Goal: Information Seeking & Learning: Compare options

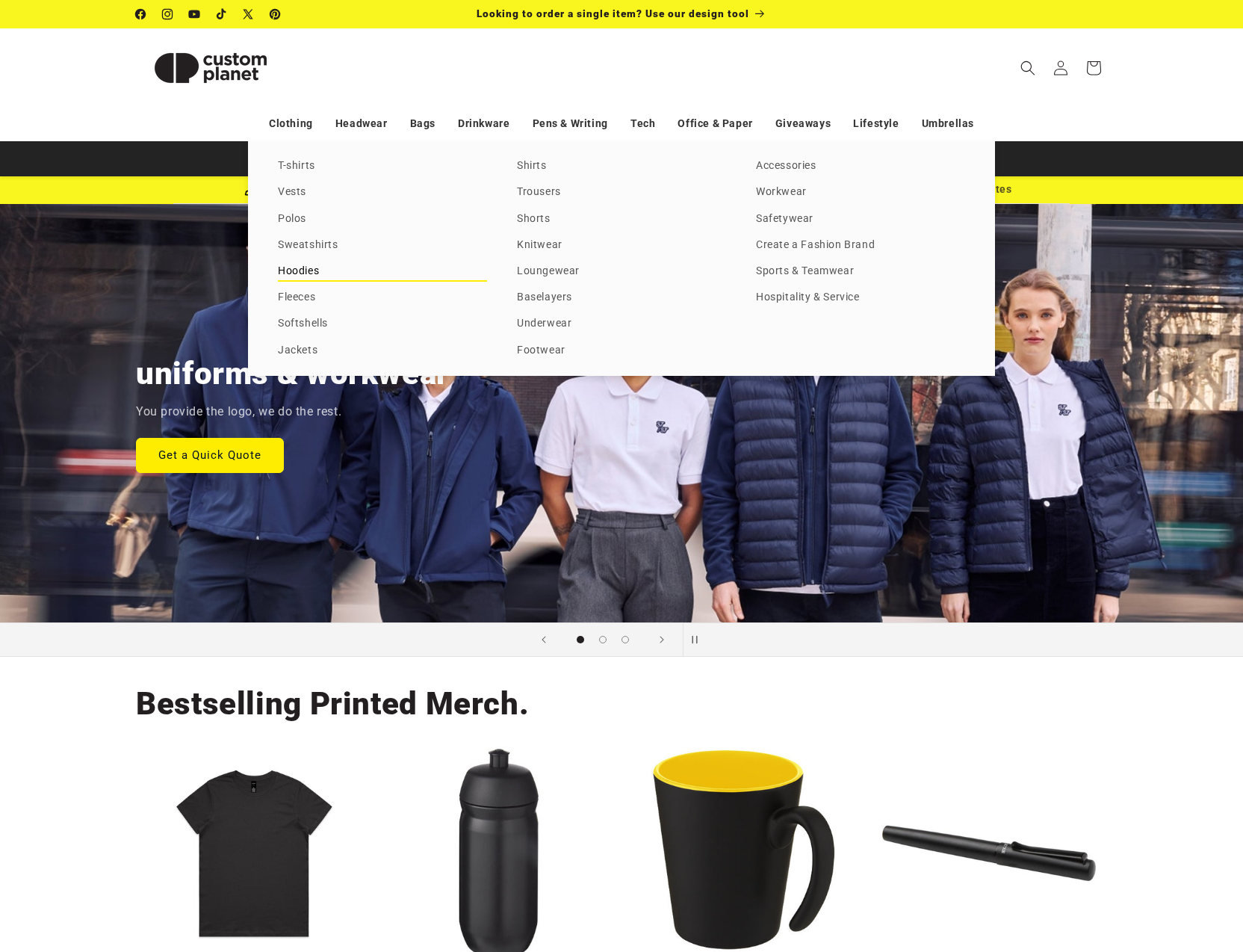
click at [296, 265] on link "Hoodies" at bounding box center [383, 271] width 210 height 20
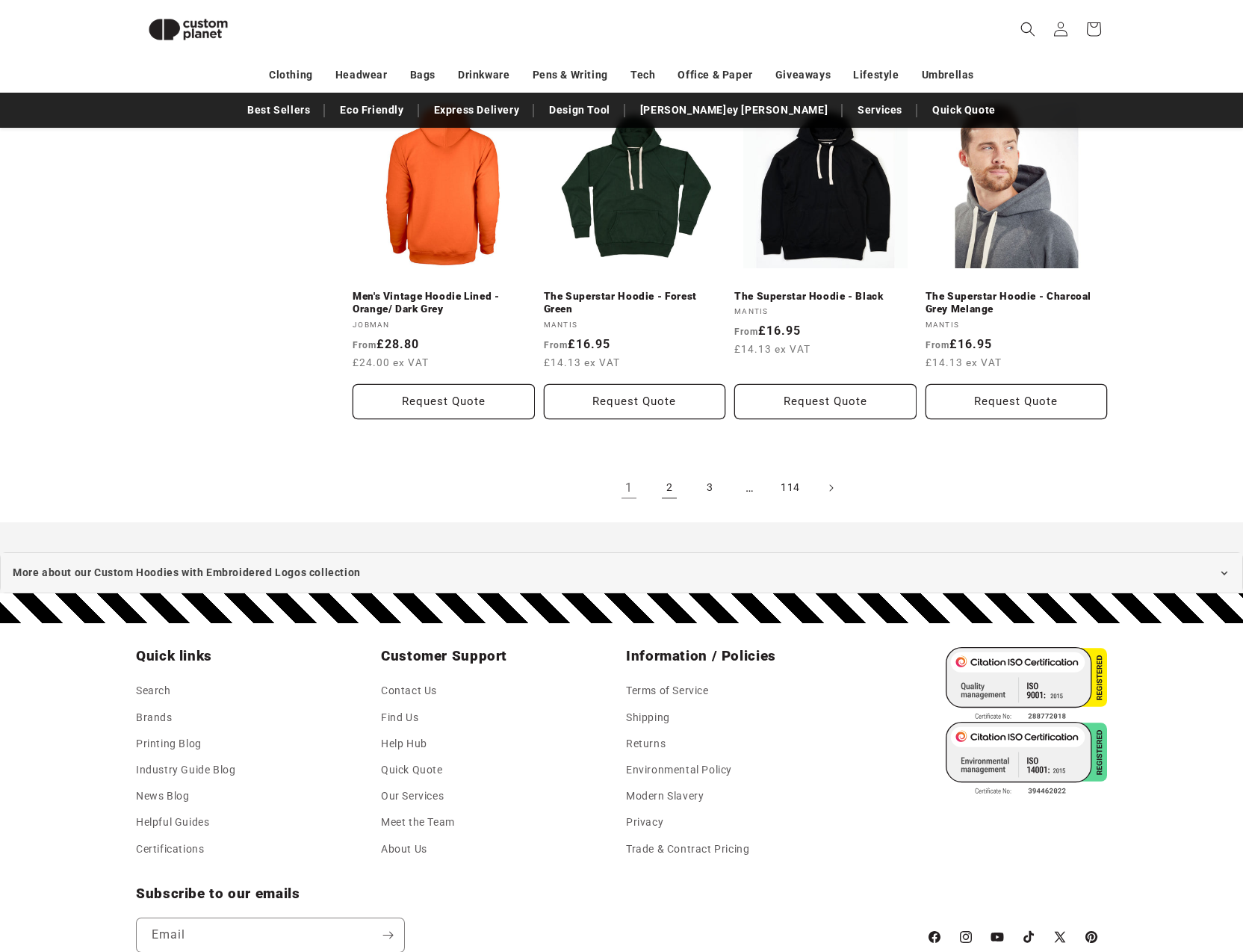
scroll to position [1593, 0]
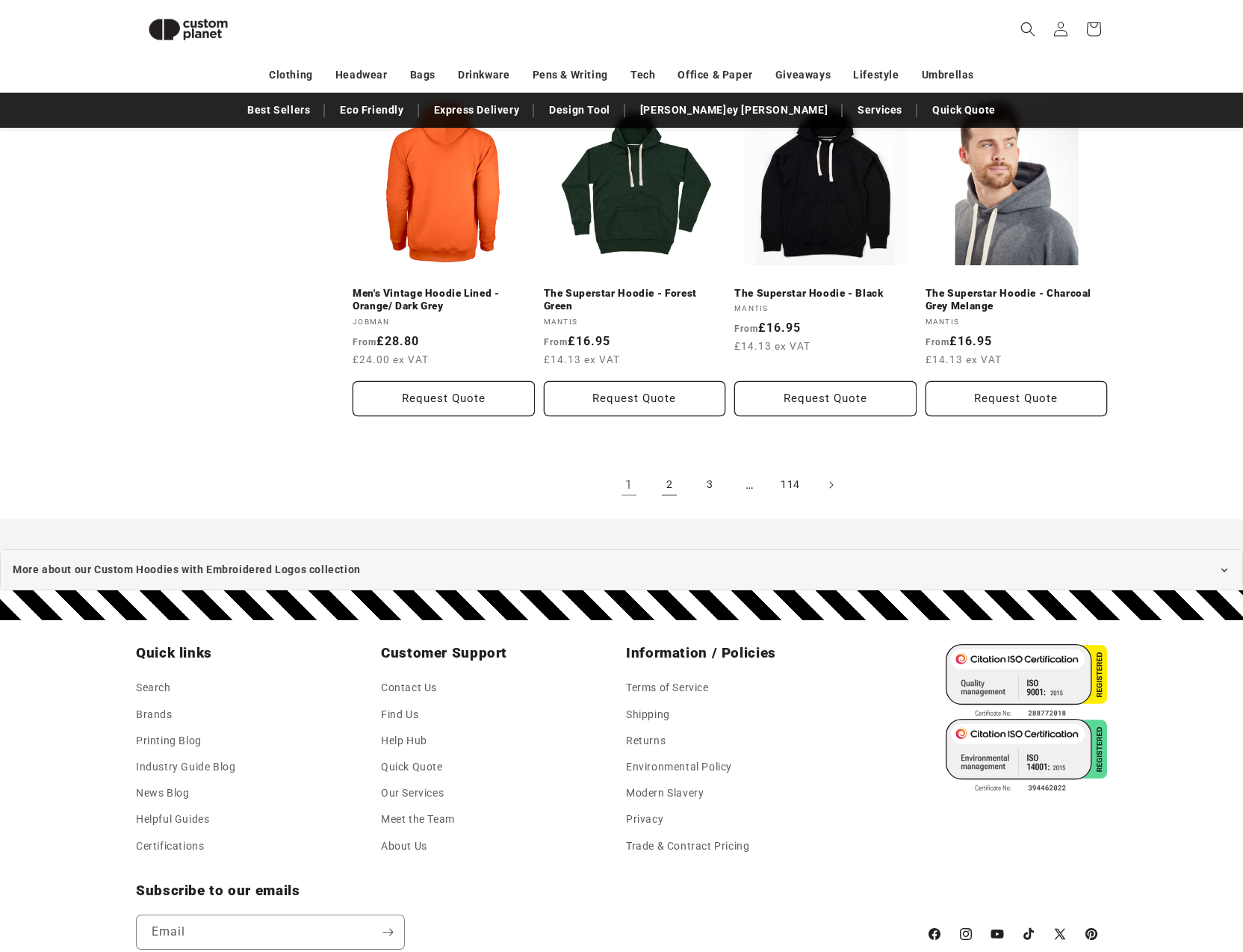
click at [669, 480] on link "2" at bounding box center [669, 485] width 33 height 33
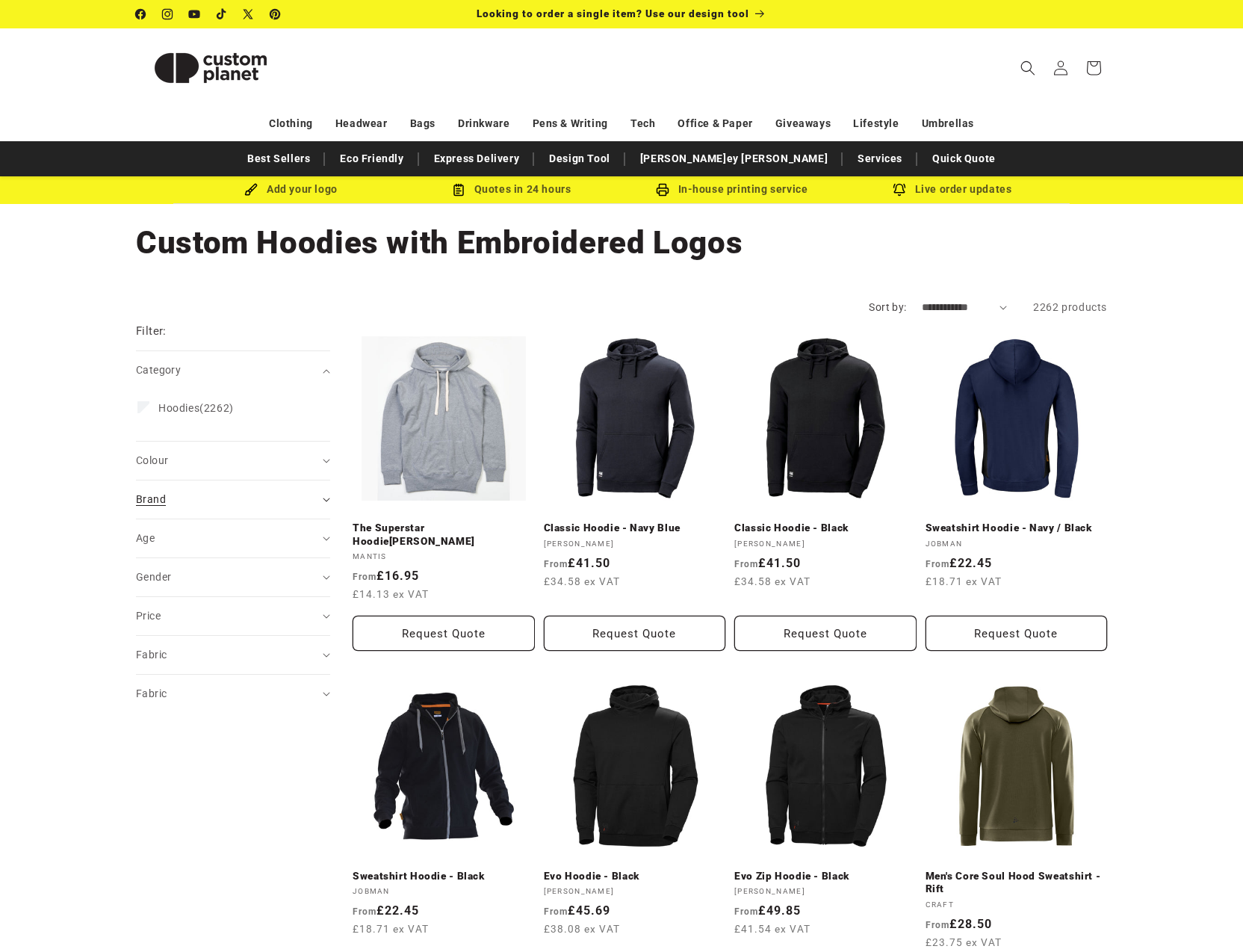
click at [162, 499] on span "Brand (0)" at bounding box center [151, 498] width 30 height 12
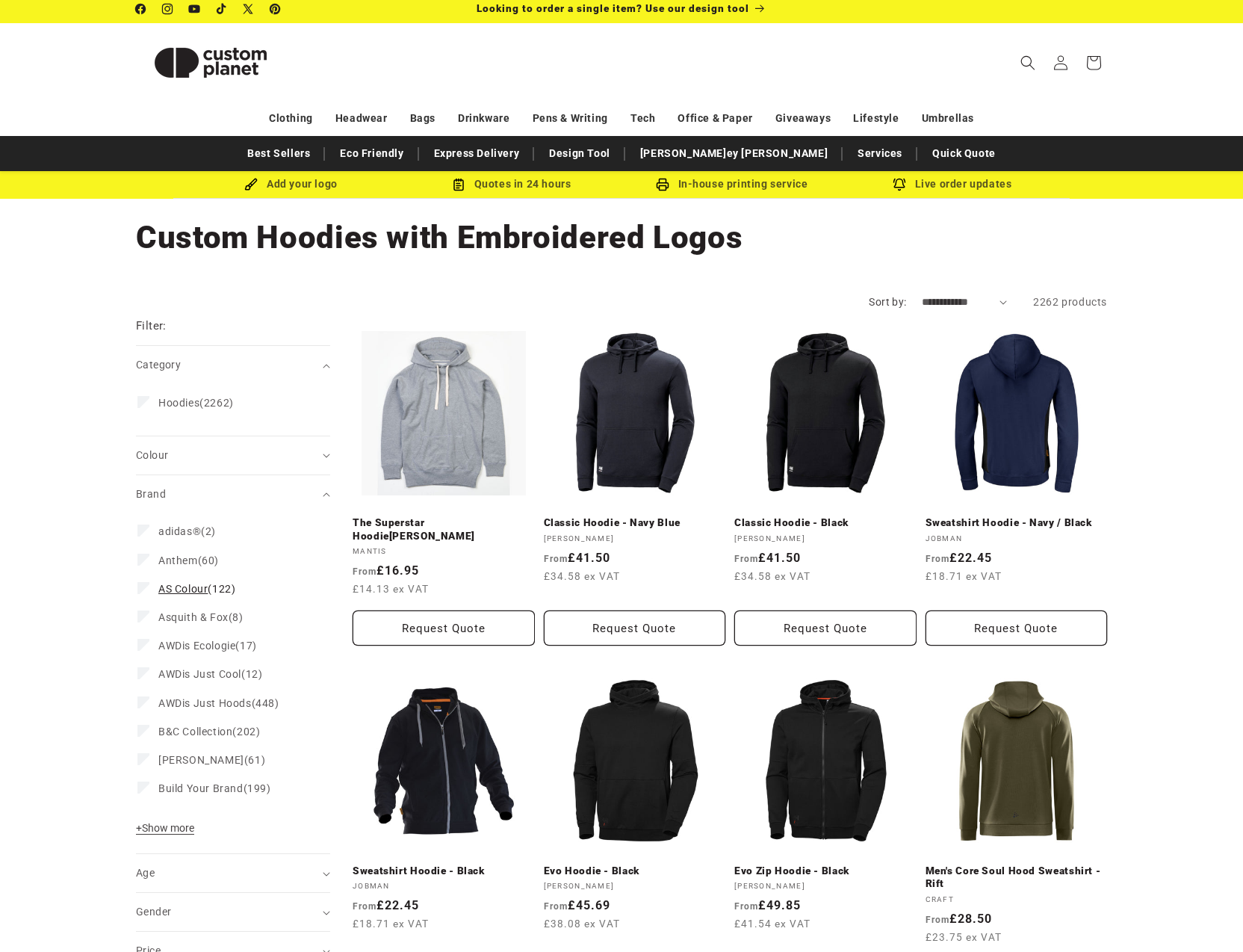
click at [174, 596] on label "AS Colour (122) AS Colour (122 products)" at bounding box center [228, 589] width 182 height 28
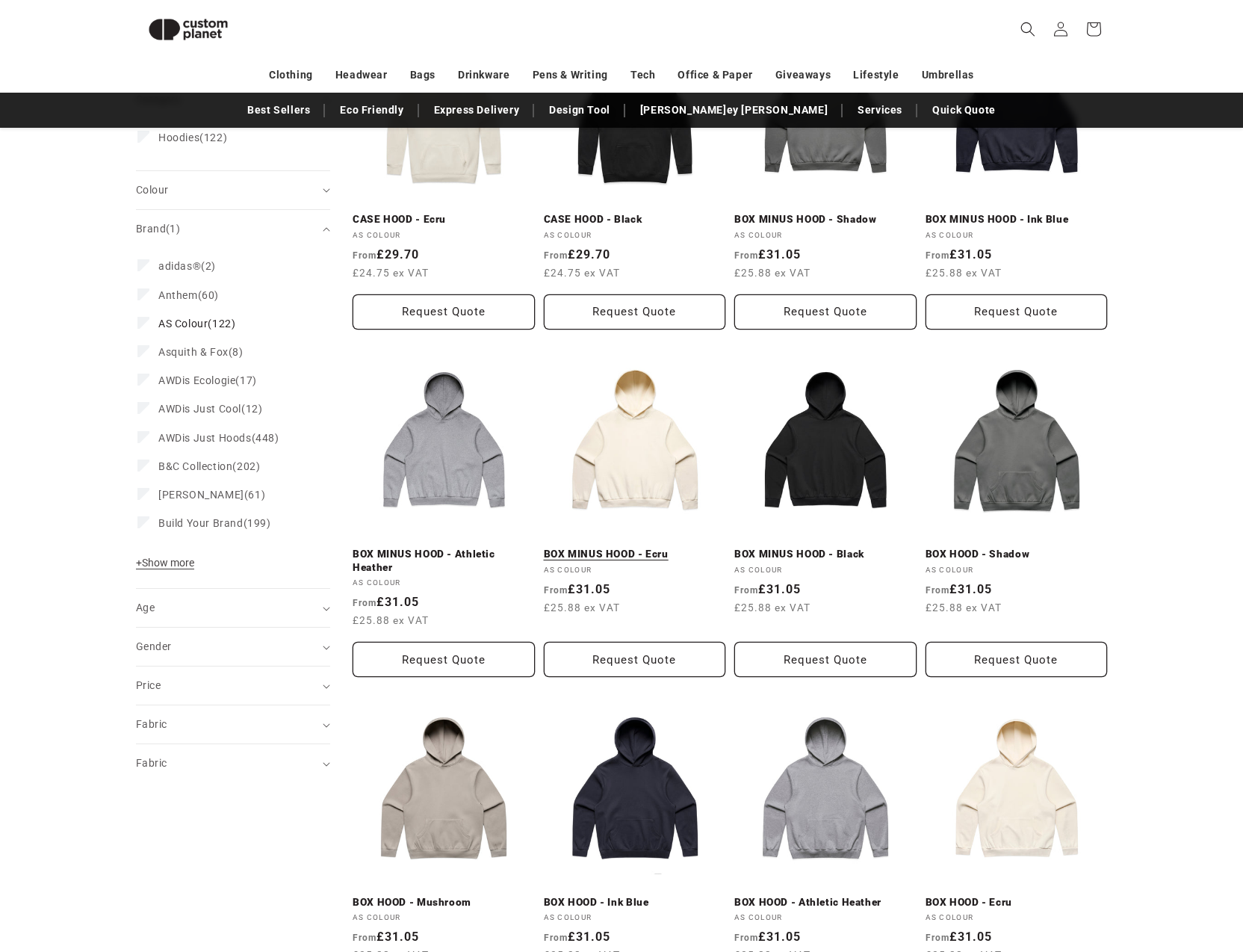
scroll to position [290, 0]
click at [614, 554] on link "BOX MINUS HOOD - Ecru" at bounding box center [634, 553] width 182 height 13
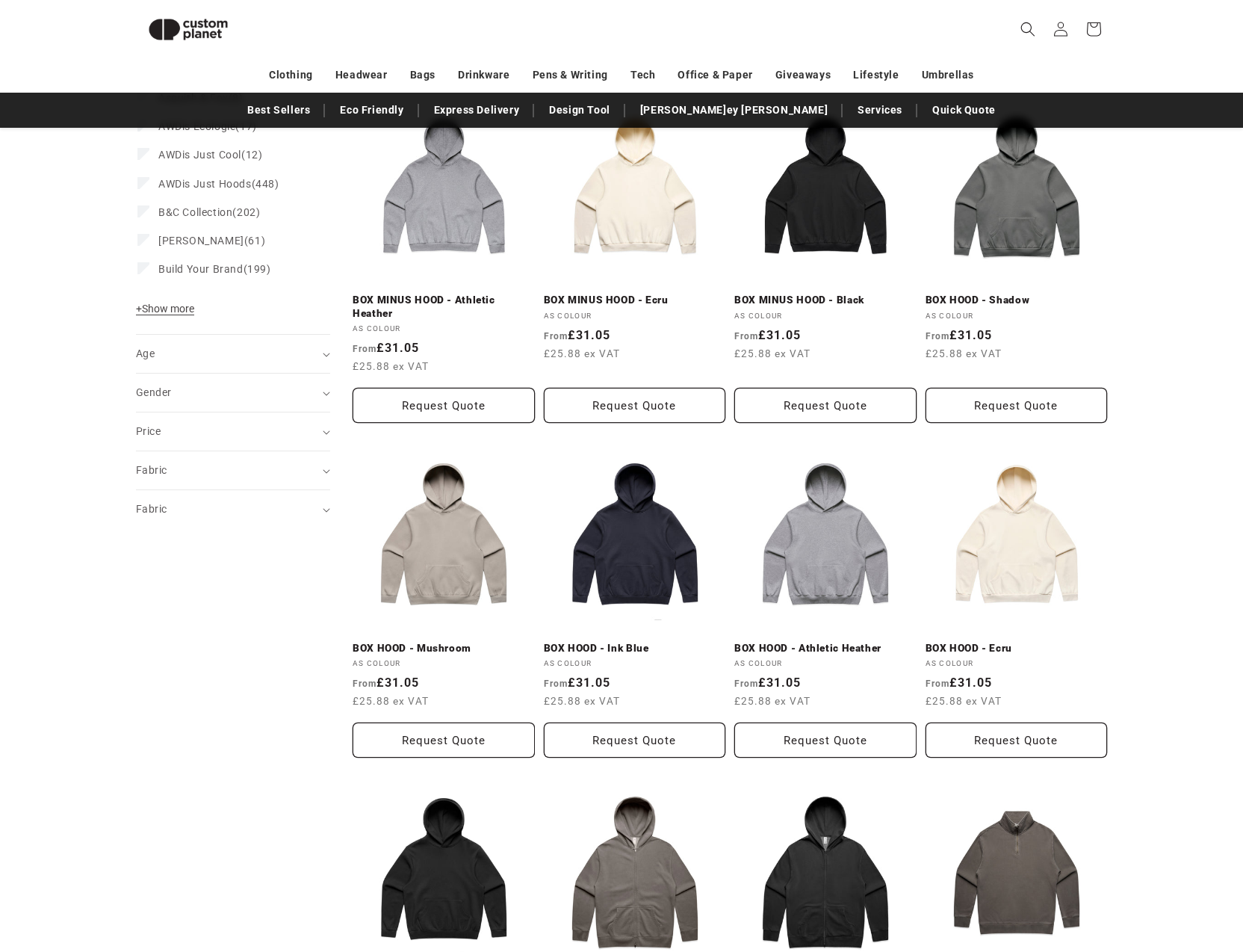
scroll to position [567, 0]
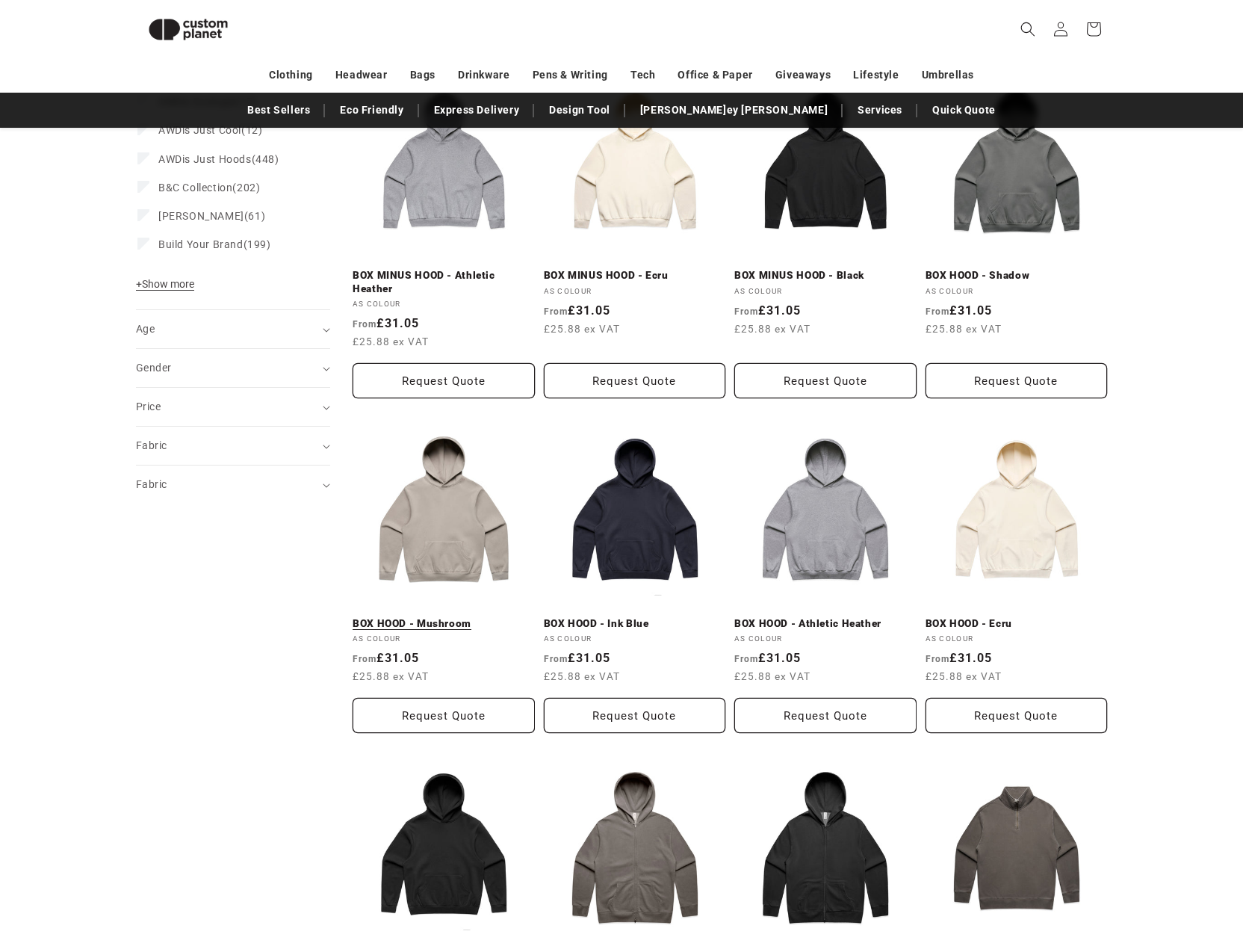
click at [445, 624] on link "BOX HOOD - Mushroom" at bounding box center [443, 623] width 182 height 13
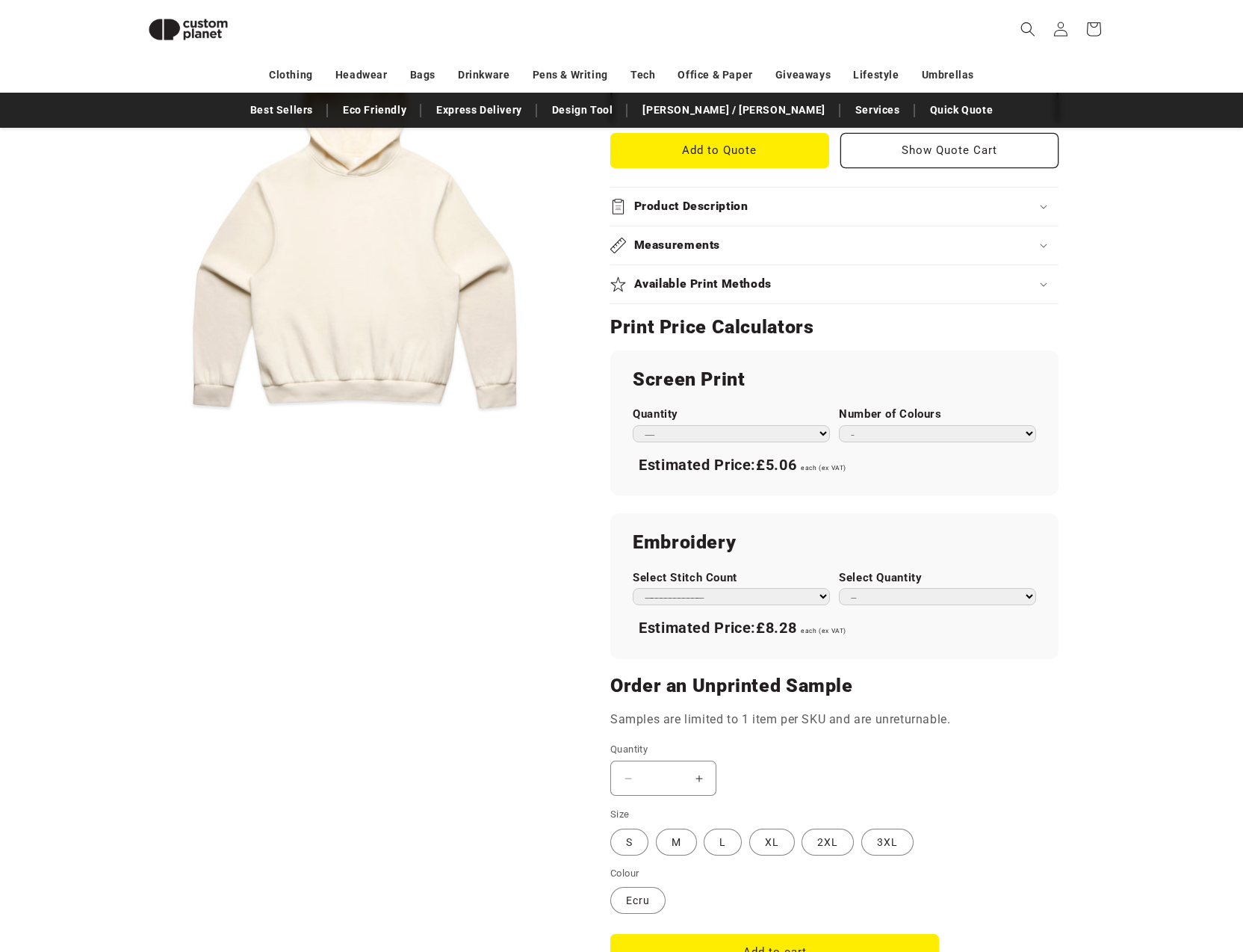
scroll to position [510, 0]
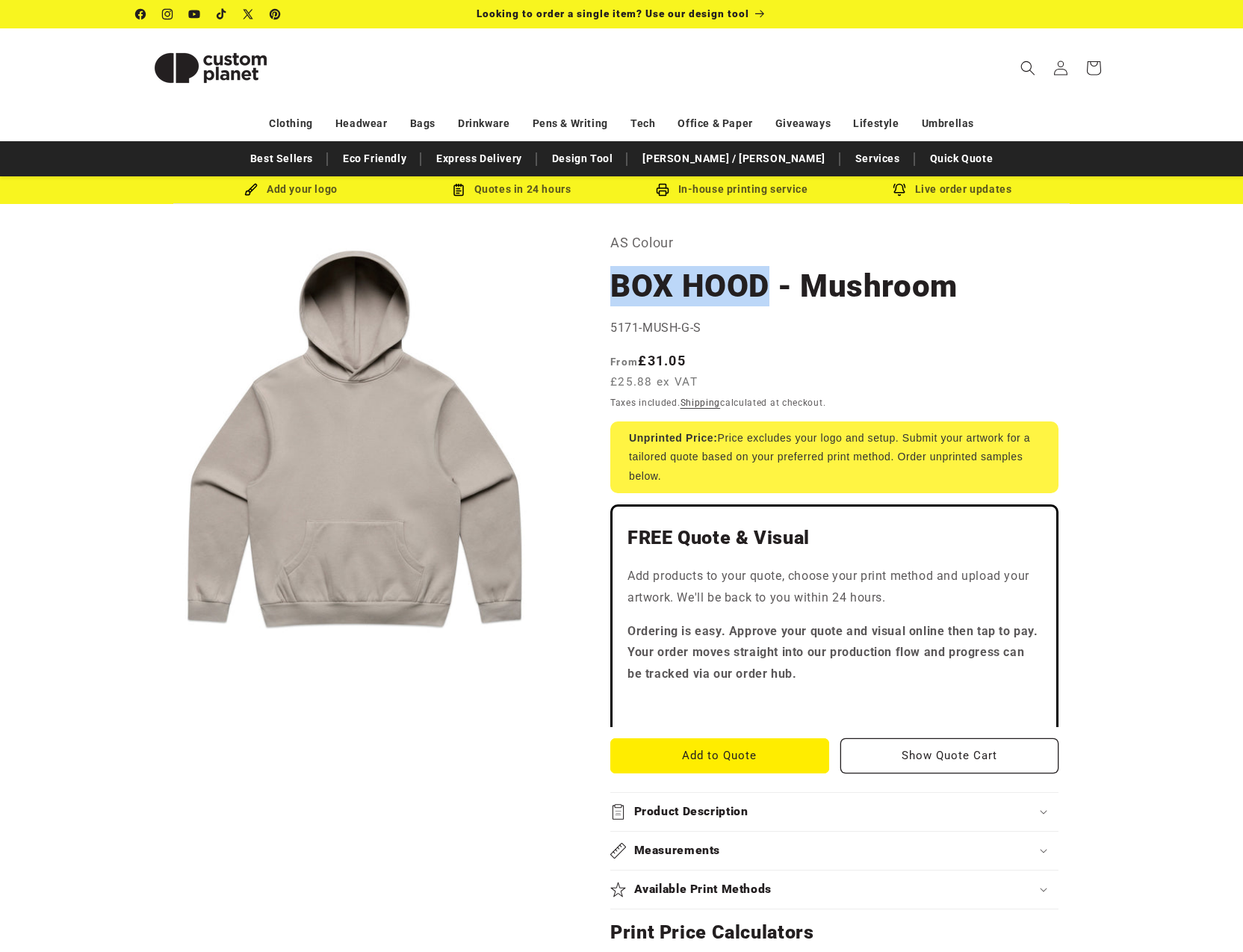
drag, startPoint x: 767, startPoint y: 282, endPoint x: 617, endPoint y: 285, distance: 150.0
click at [617, 285] on h1 "BOX HOOD - Mushroom" at bounding box center [834, 286] width 448 height 40
copy h1 "BOX HOOD"
click at [1022, 64] on icon "Search" at bounding box center [1027, 67] width 15 height 15
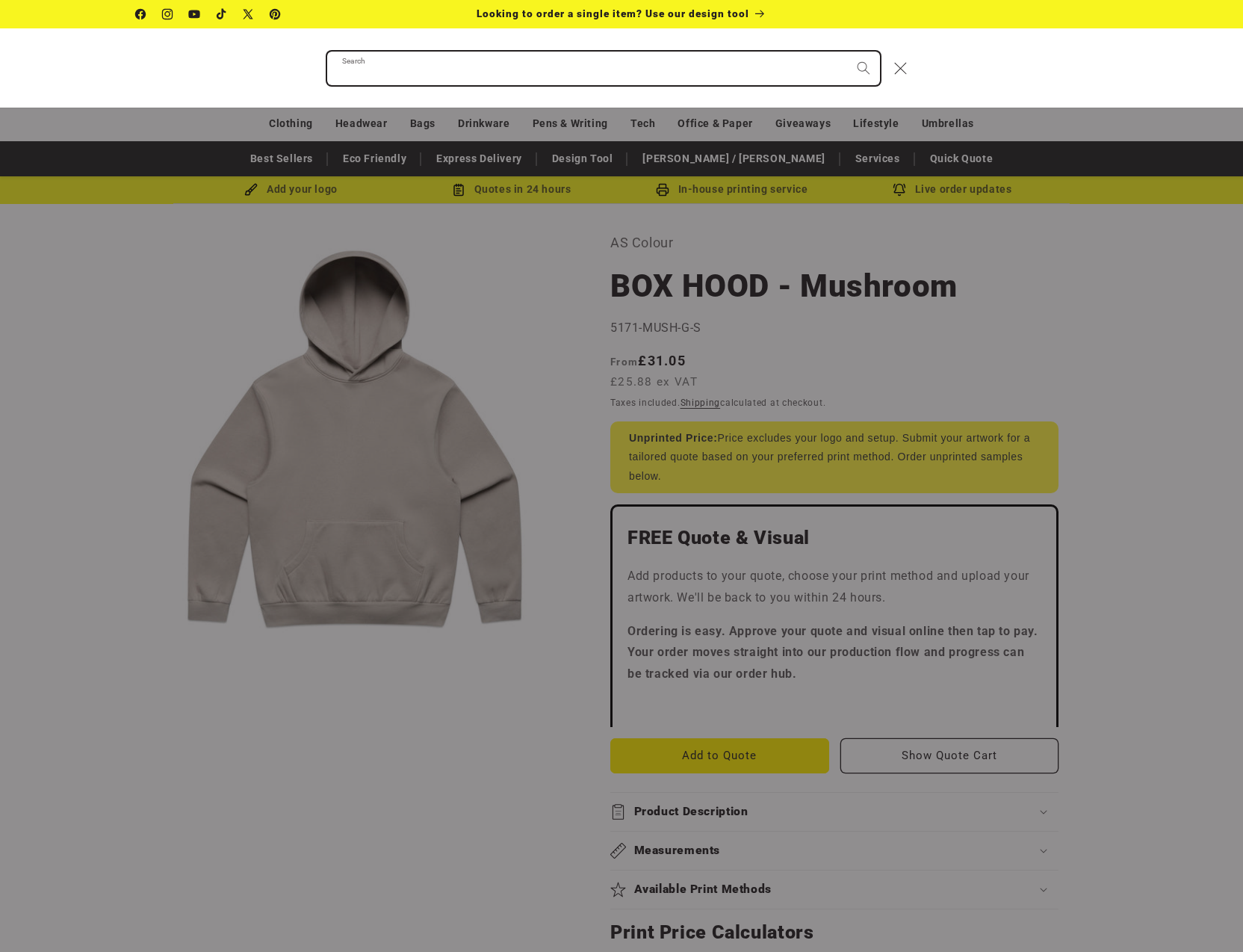
paste input "********"
type input "********"
click at [863, 67] on button "Search" at bounding box center [863, 67] width 33 height 33
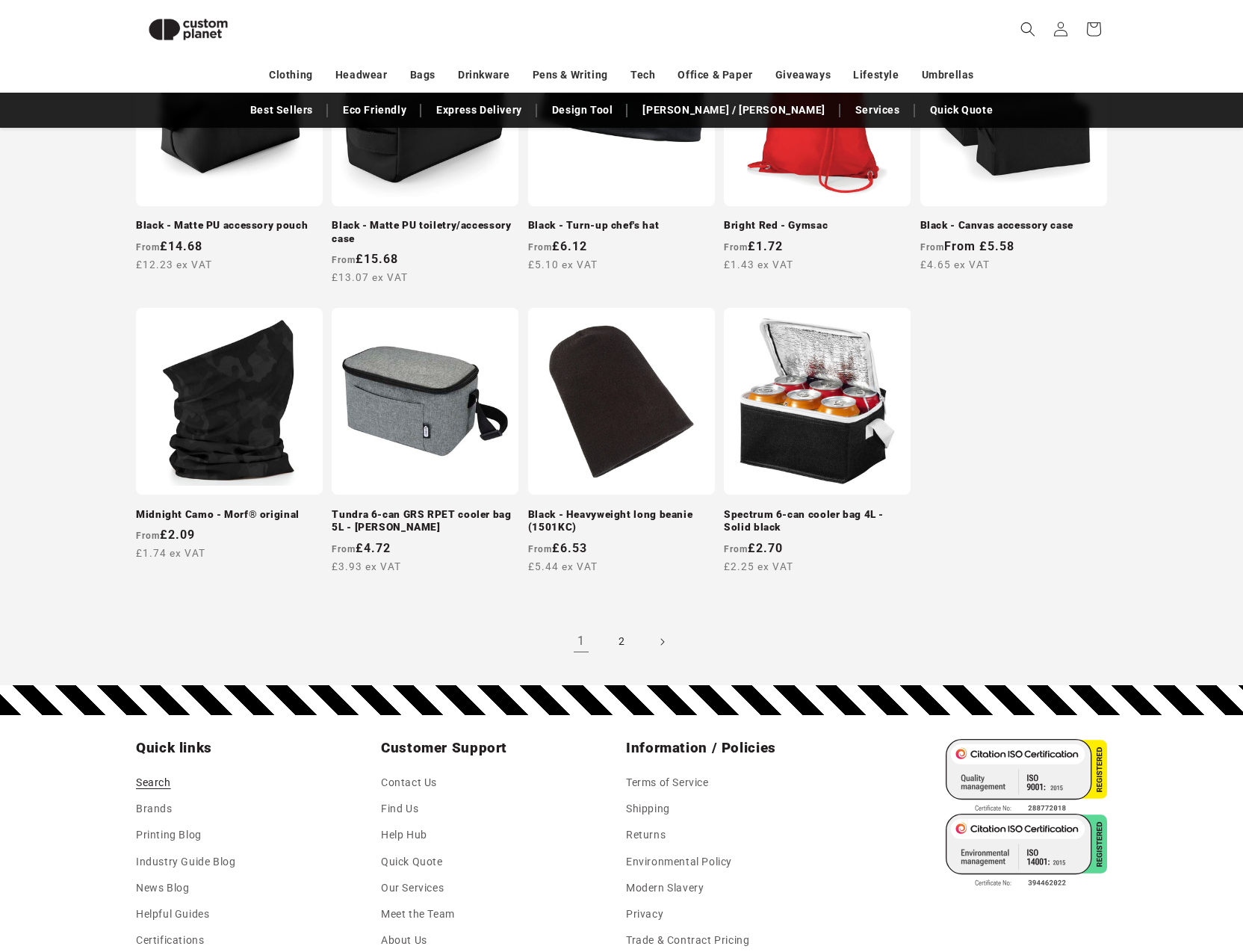
scroll to position [1205, 0]
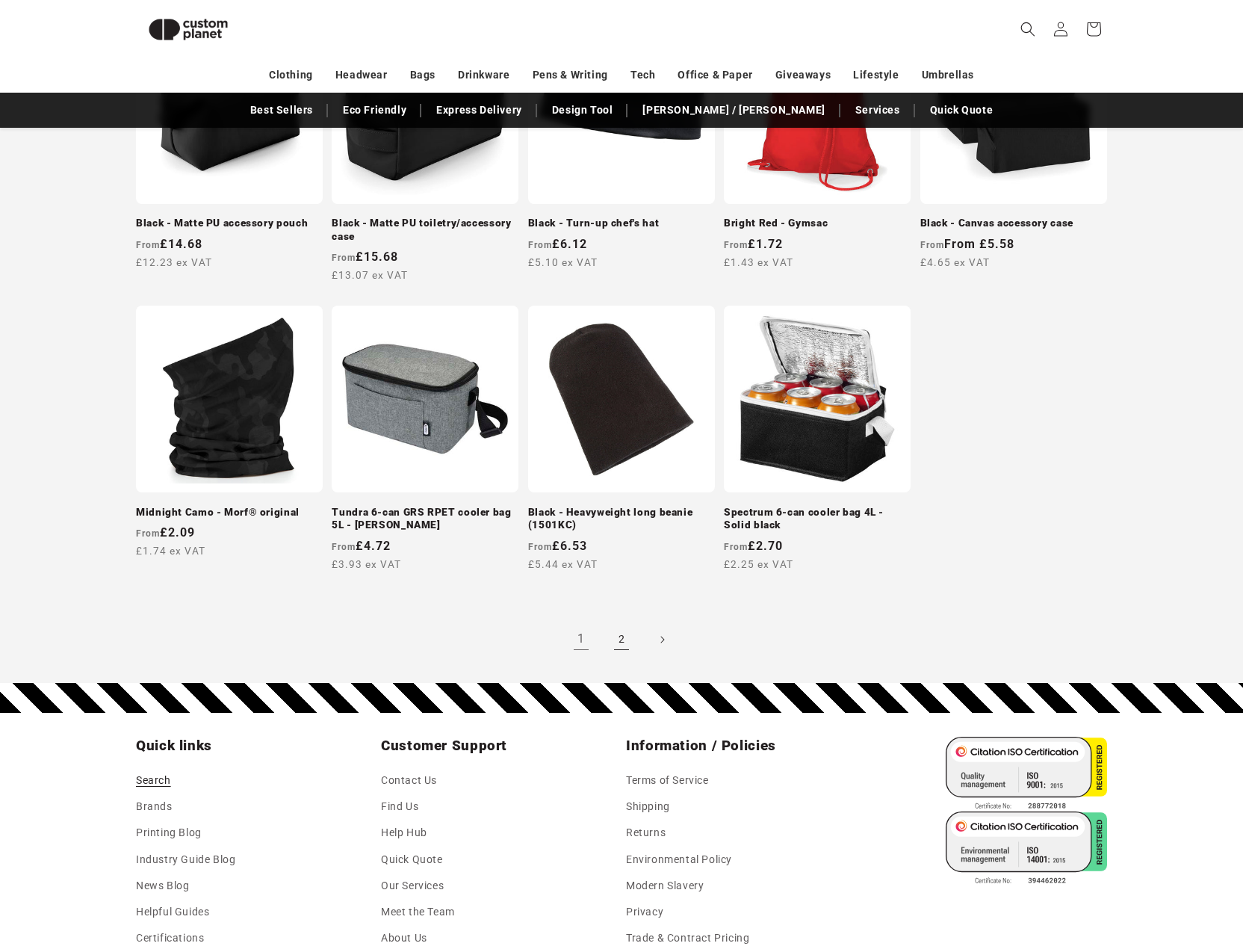
click at [619, 634] on link "2" at bounding box center [621, 639] width 33 height 33
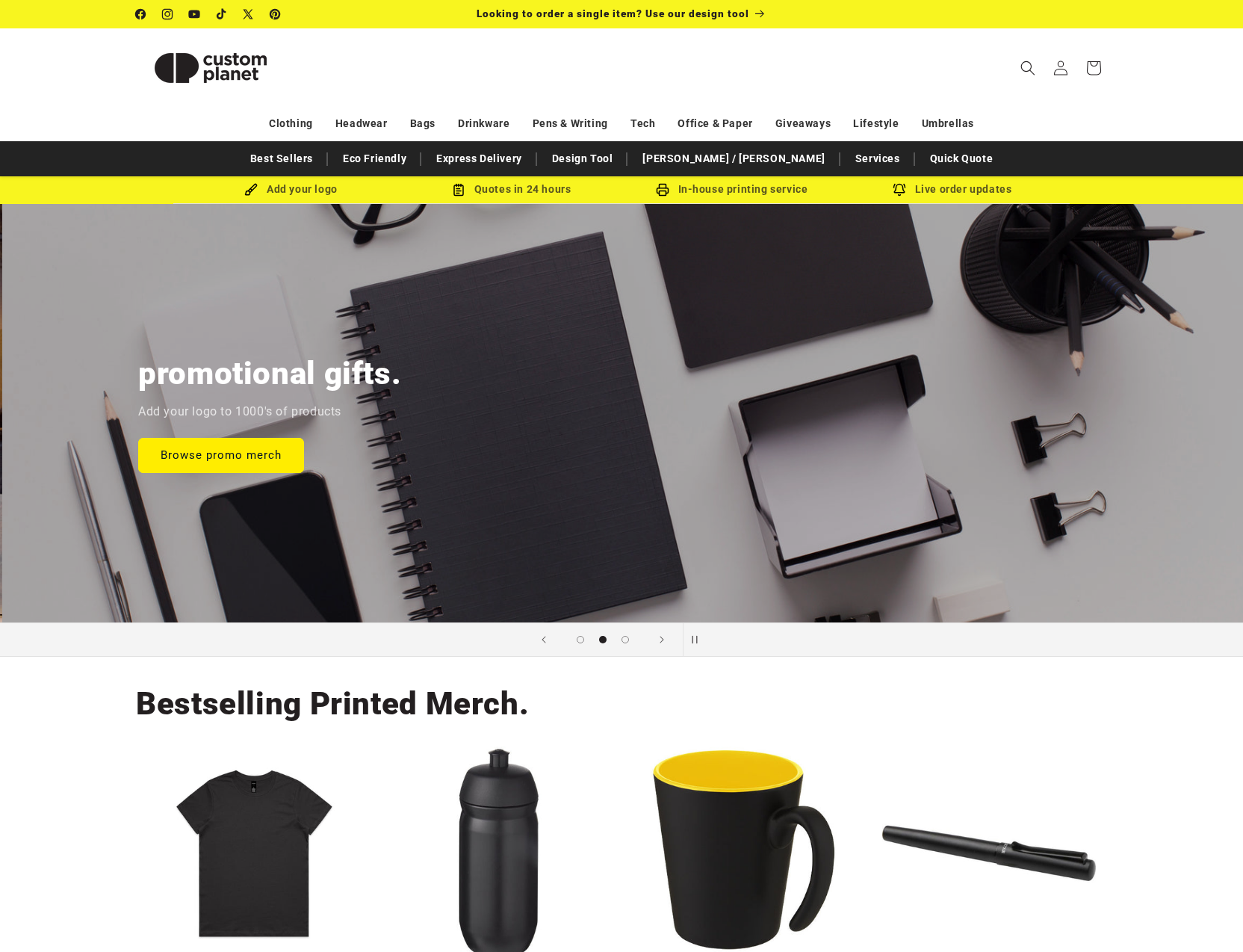
scroll to position [0, 2486]
